Goal: Navigation & Orientation: Find specific page/section

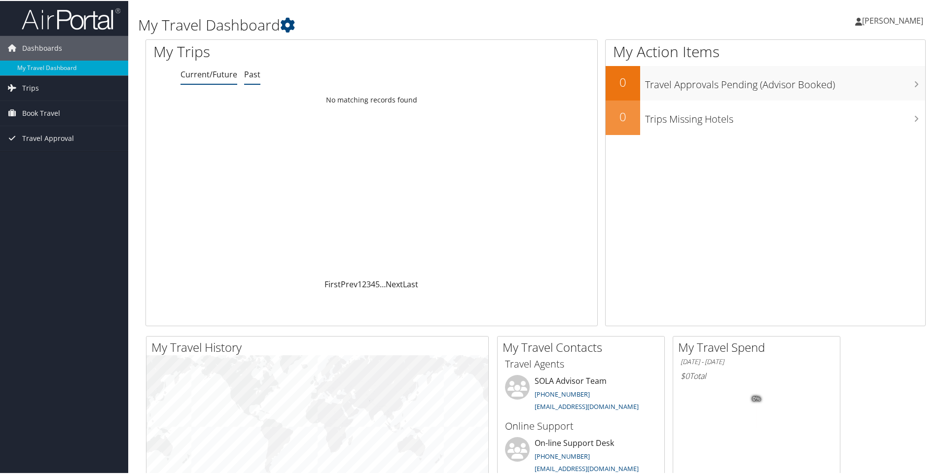
click at [246, 73] on link "Past" at bounding box center [252, 73] width 16 height 11
click at [209, 73] on link "Current/Future" at bounding box center [208, 73] width 57 height 11
click at [45, 90] on link "Trips" at bounding box center [64, 87] width 128 height 25
click at [66, 103] on link "Current/Future Trips" at bounding box center [64, 107] width 128 height 15
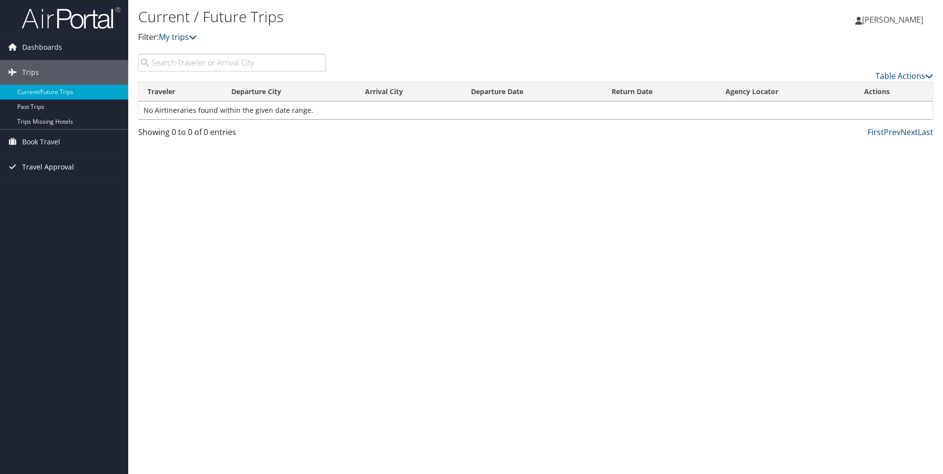
click at [57, 163] on span "Travel Approval" at bounding box center [48, 167] width 52 height 25
click at [51, 202] on link "Approved Trips" at bounding box center [64, 201] width 128 height 15
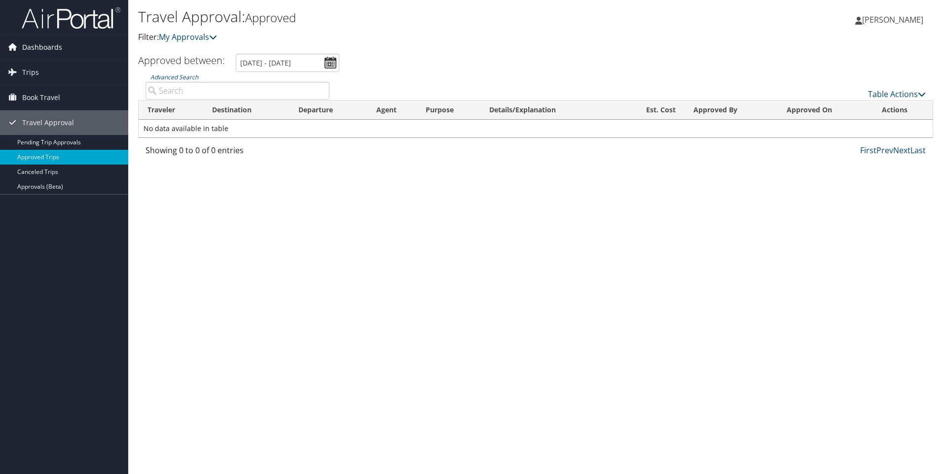
click at [32, 41] on span "Dashboards" at bounding box center [42, 47] width 40 height 25
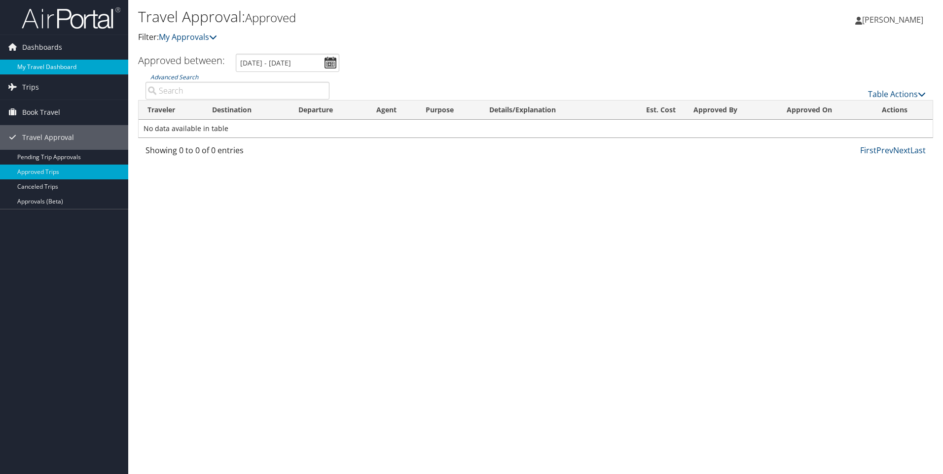
click at [63, 64] on link "My Travel Dashboard" at bounding box center [64, 67] width 128 height 15
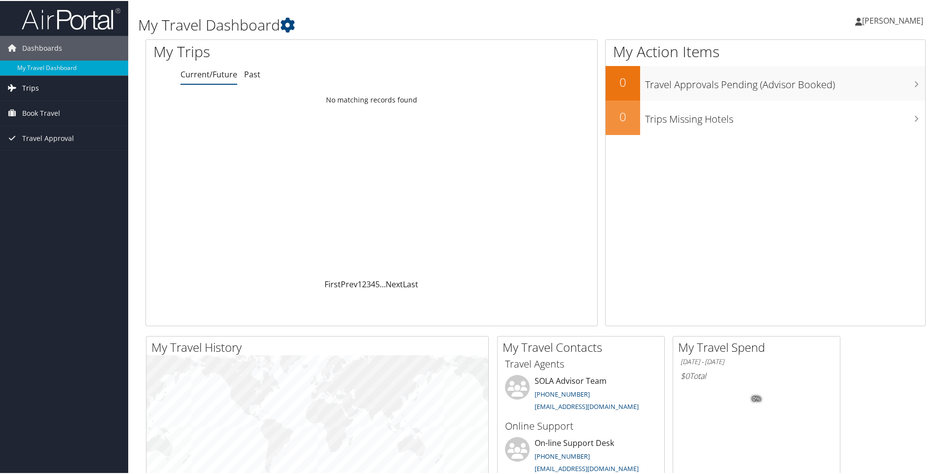
click at [35, 90] on span "Trips" at bounding box center [30, 87] width 17 height 25
click at [80, 108] on link "Current/Future Trips" at bounding box center [64, 107] width 128 height 15
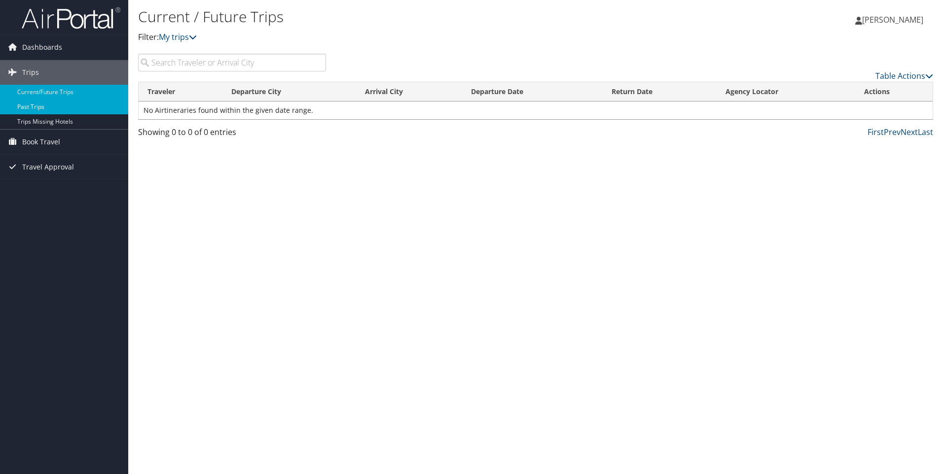
click at [34, 107] on link "Past Trips" at bounding box center [64, 107] width 128 height 15
click at [69, 89] on link "Current/Future Trips" at bounding box center [64, 92] width 128 height 15
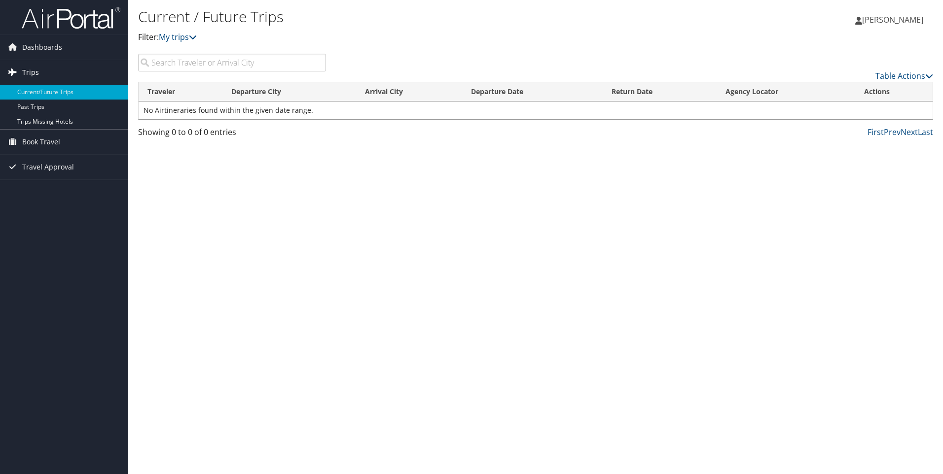
click at [42, 72] on link "Trips" at bounding box center [64, 72] width 128 height 25
click at [39, 49] on span "Dashboards" at bounding box center [42, 47] width 40 height 25
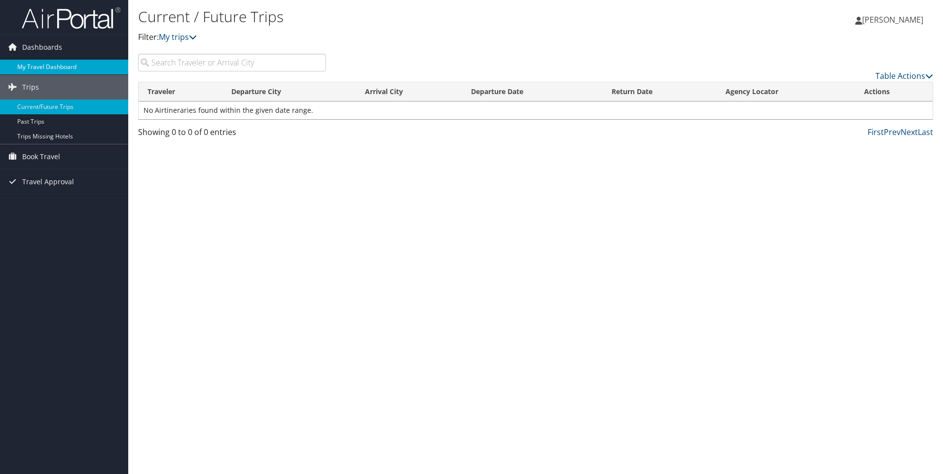
click at [50, 70] on link "My Travel Dashboard" at bounding box center [64, 67] width 128 height 15
